Goal: Obtain resource: Download file/media

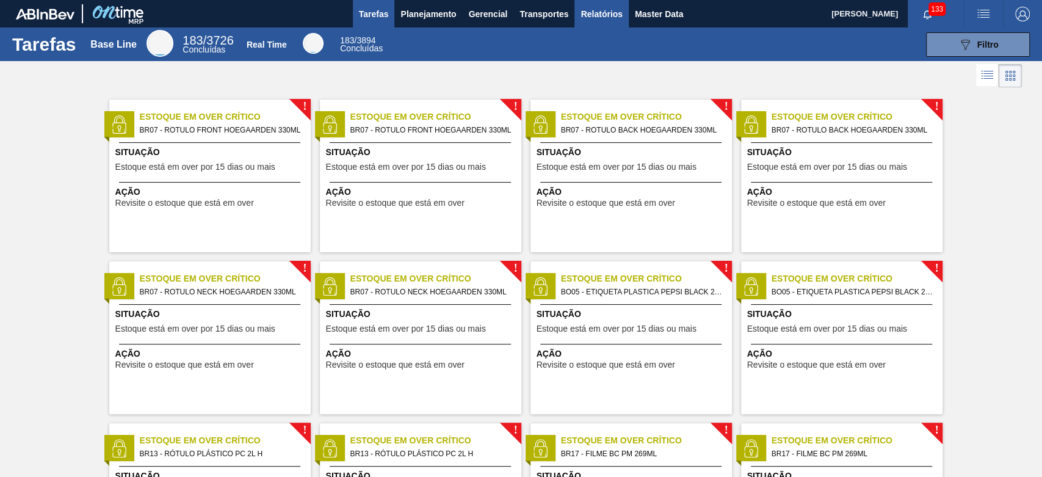
click at [585, 15] on span "Relatórios" at bounding box center [600, 14] width 41 height 15
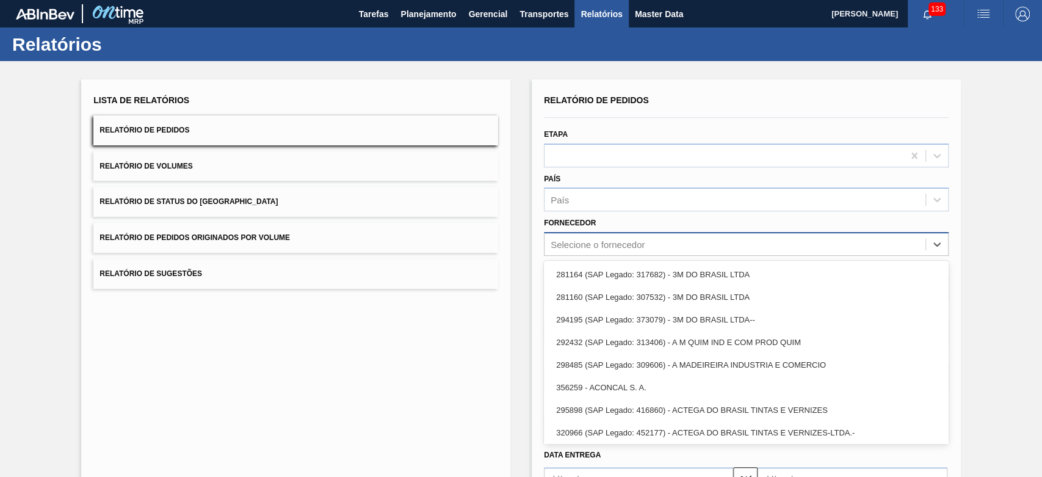
click at [651, 249] on div "Selecione o fornecedor" at bounding box center [734, 245] width 381 height 18
click at [647, 250] on div "Selecione o fornecedor" at bounding box center [734, 245] width 381 height 18
click at [650, 243] on div "Selecione o fornecedor" at bounding box center [734, 245] width 381 height 18
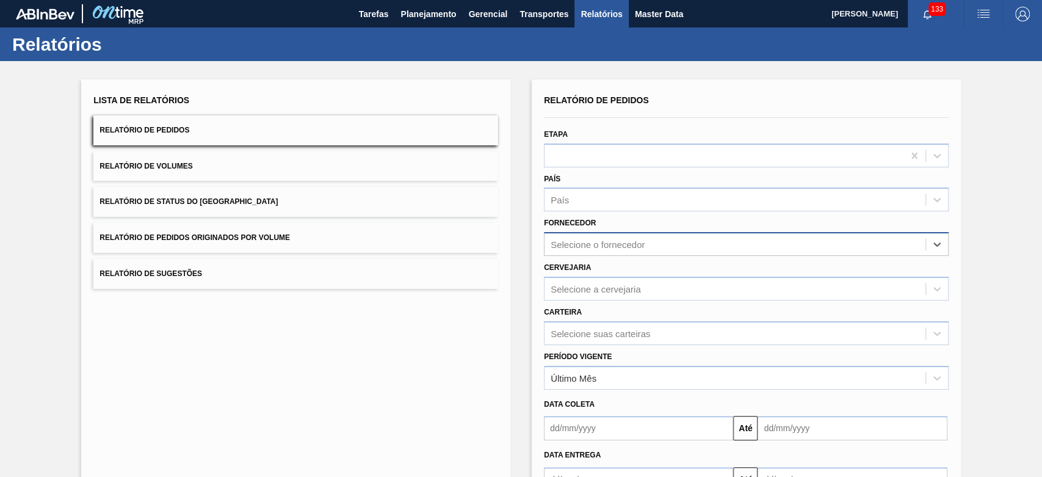
click at [641, 243] on div "Selecione o fornecedor" at bounding box center [597, 244] width 94 height 10
click at [575, 240] on div "Selecione o fornecedor" at bounding box center [597, 244] width 94 height 10
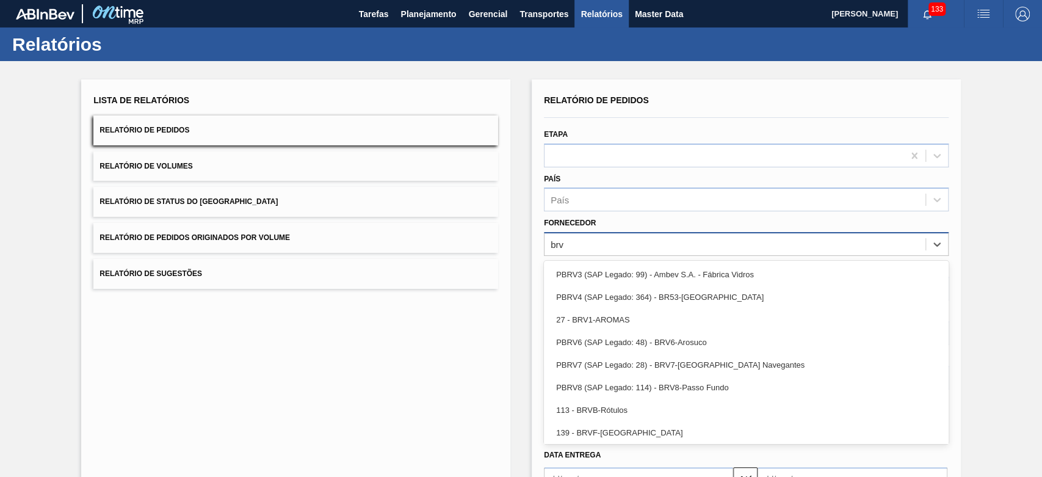
type input "brv4"
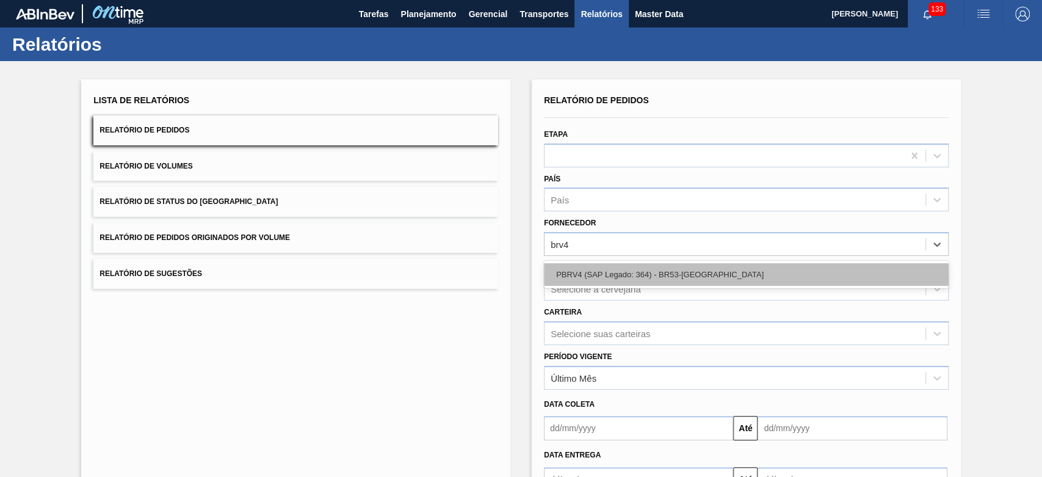
click at [649, 273] on div "PBRV4 (SAP Legado: 364) - BR53-[GEOGRAPHIC_DATA]" at bounding box center [746, 274] width 405 height 23
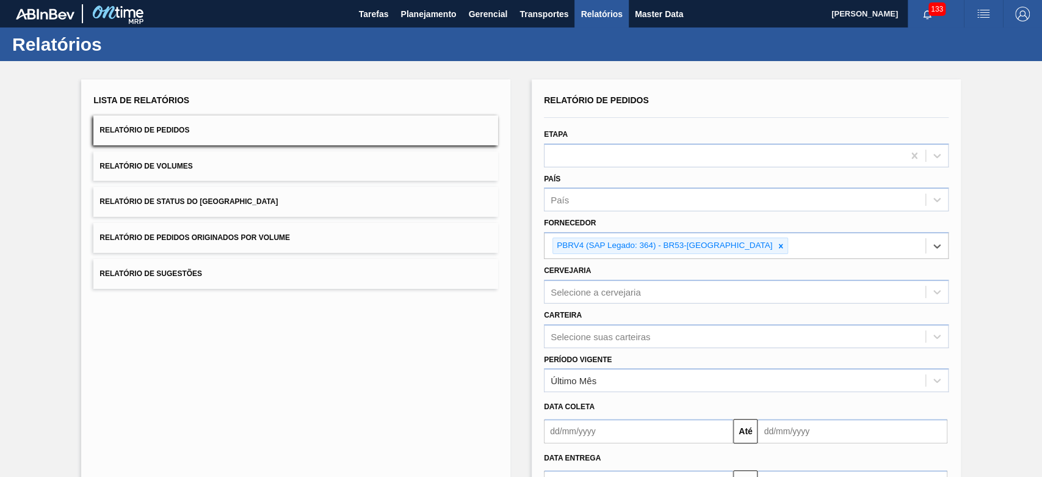
scroll to position [90, 0]
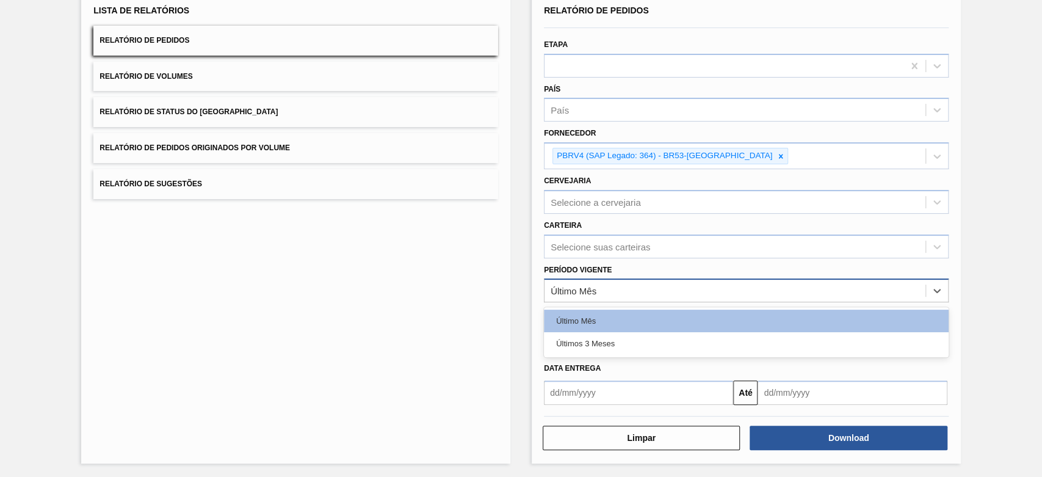
click at [591, 282] on div "Último Mês" at bounding box center [734, 291] width 381 height 18
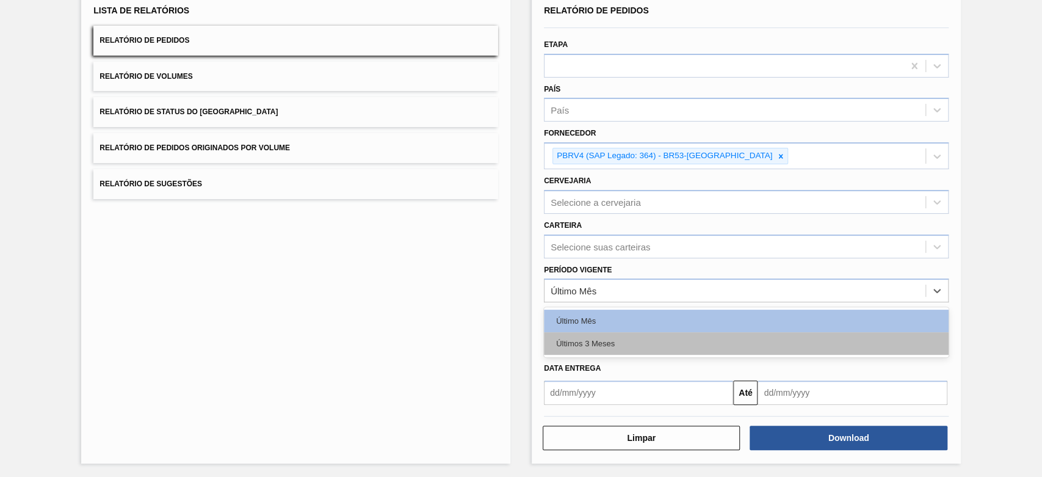
click at [589, 343] on div "Últimos 3 Meses" at bounding box center [746, 343] width 405 height 23
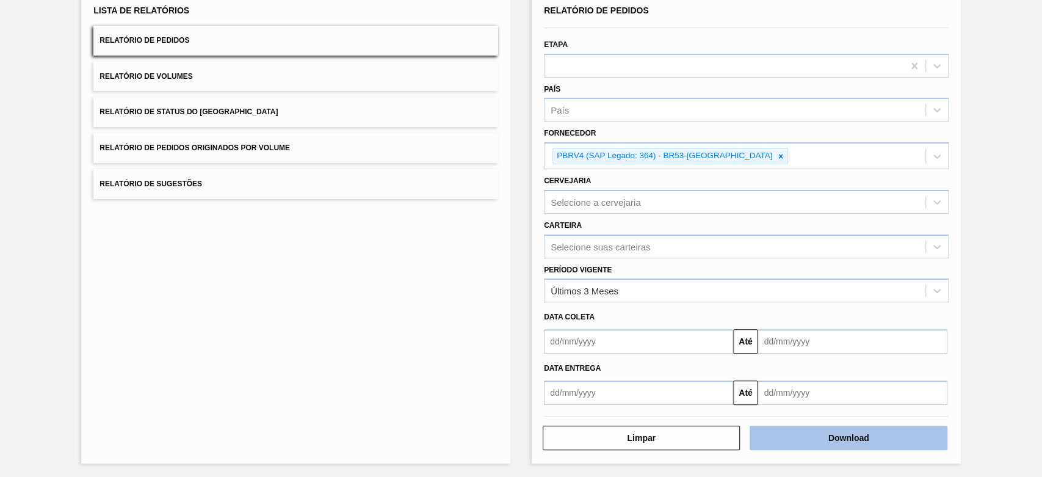
click at [827, 437] on button "Download" at bounding box center [847, 437] width 197 height 24
click at [857, 443] on button "Download" at bounding box center [847, 437] width 197 height 24
